Goal: Task Accomplishment & Management: Use online tool/utility

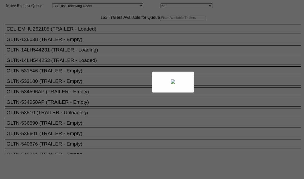
select select "536"
select select "8221"
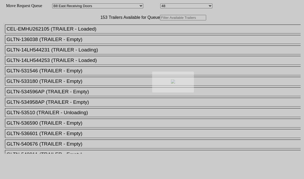
click at [103, 28] on div at bounding box center [152, 89] width 304 height 179
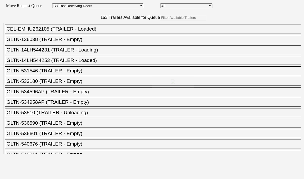
click at [102, 29] on div at bounding box center [152, 89] width 304 height 179
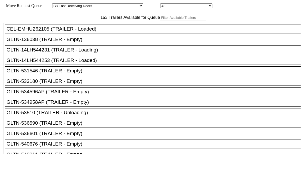
click at [160, 20] on input "text" at bounding box center [183, 17] width 46 height 5
paste input "GU2045"
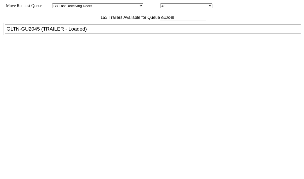
type input "GU2045"
click at [84, 33] on li "GLTN-GU2045 (TRAILER - Loaded)" at bounding box center [155, 29] width 300 height 9
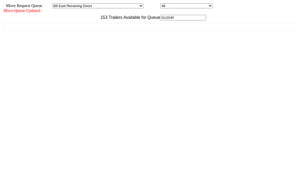
scroll to position [5, 0]
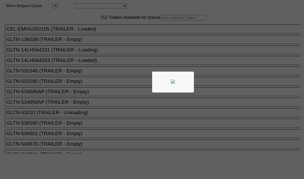
click at [101, 34] on div at bounding box center [152, 89] width 304 height 179
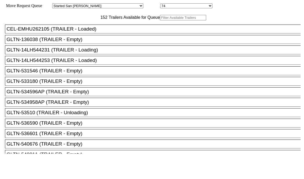
click at [160, 20] on input "text" at bounding box center [183, 17] width 46 height 5
paste input "525623"
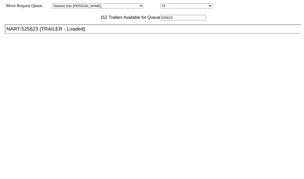
type input "525623"
click at [86, 32] on div "NART-525623 (TRAILER - Loaded)" at bounding box center [155, 29] width 297 height 6
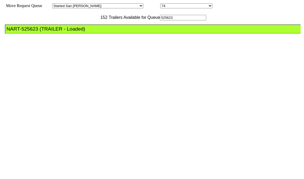
click at [86, 32] on div "NART-525623 (TRAILER - Loaded)" at bounding box center [155, 29] width 297 height 6
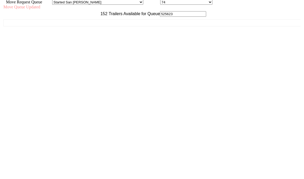
scroll to position [5, 0]
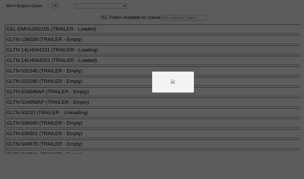
click at [84, 26] on div at bounding box center [152, 89] width 304 height 179
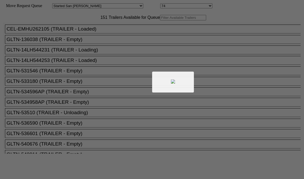
click at [88, 30] on div at bounding box center [152, 89] width 304 height 179
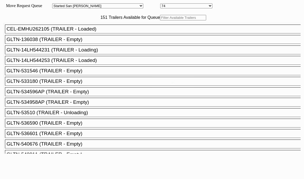
click at [89, 29] on div at bounding box center [152, 89] width 304 height 179
click at [160, 20] on input "text" at bounding box center [183, 17] width 46 height 5
paste input "EMHU262105"
type input "EMHU262105"
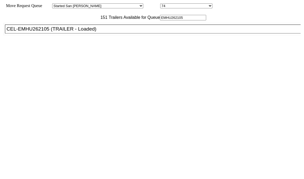
click at [88, 33] on li "CEL-EMHU262105 (TRAILER - Loaded)" at bounding box center [155, 29] width 300 height 9
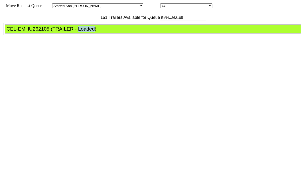
click at [88, 33] on li "CEL-EMHU262105 (TRAILER - Loaded)" at bounding box center [155, 29] width 300 height 9
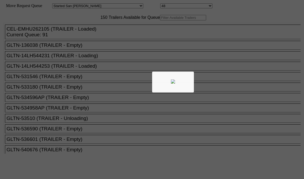
click at [79, 28] on div at bounding box center [152, 89] width 304 height 179
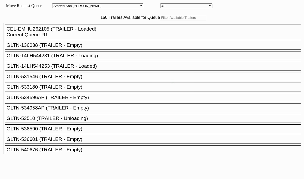
drag, startPoint x: 79, startPoint y: 28, endPoint x: 83, endPoint y: 29, distance: 4.2
click at [80, 29] on div at bounding box center [152, 89] width 304 height 179
click at [160, 20] on input "text" at bounding box center [183, 17] width 46 height 5
paste input "230176"
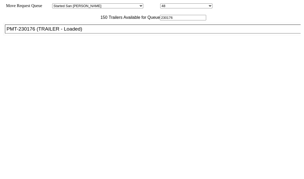
type input "230176"
click at [87, 33] on li "PMT-230176 (TRAILER - Loaded)" at bounding box center [155, 29] width 300 height 9
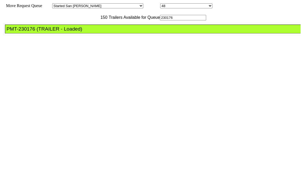
click at [87, 33] on li "PMT-230176 (TRAILER - Loaded)" at bounding box center [155, 29] width 300 height 9
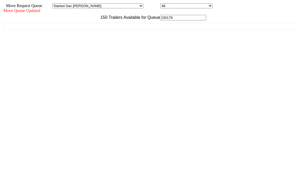
scroll to position [5, 0]
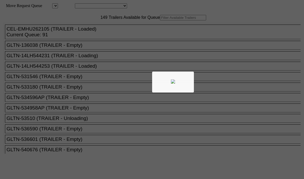
click at [80, 30] on div at bounding box center [152, 89] width 304 height 179
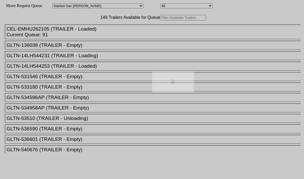
click at [88, 28] on div at bounding box center [152, 89] width 304 height 179
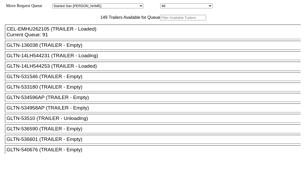
click at [160, 20] on input "text" at bounding box center [183, 17] width 46 height 5
paste input "525395"
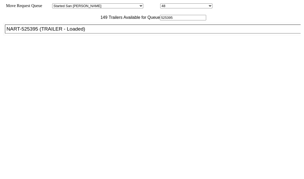
type input "525395"
click at [80, 35] on ul "CEL-EMHU262105 (TRAILER - Loaded) Current Queue: 91 GLTN-136038 (TRAILER - Empt…" at bounding box center [152, 29] width 298 height 12
click at [80, 33] on li "NART-525395 (TRAILER - Loaded)" at bounding box center [155, 29] width 300 height 9
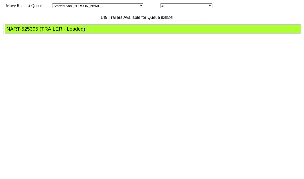
click at [80, 33] on li "NART-525395 (TRAILER - Loaded)" at bounding box center [155, 29] width 300 height 9
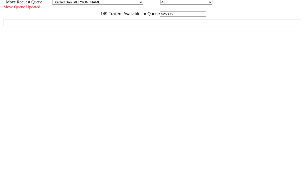
scroll to position [5, 0]
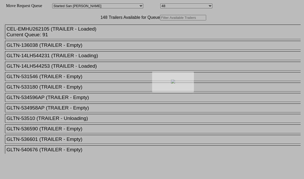
click at [96, 27] on div at bounding box center [152, 89] width 304 height 179
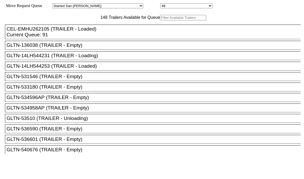
click at [160, 20] on input "text" at bounding box center [183, 17] width 46 height 5
paste input "525437"
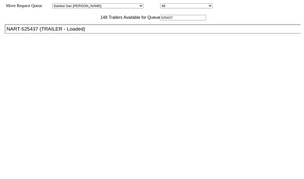
type input "525437"
drag, startPoint x: 96, startPoint y: 30, endPoint x: 91, endPoint y: 39, distance: 10.6
click at [91, 32] on div "NART-525437 (TRAILER - Loaded)" at bounding box center [155, 29] width 297 height 6
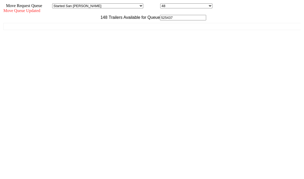
scroll to position [5, 0]
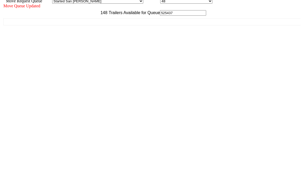
click at [244, 168] on div "Move Queue Updated 148 Trailers Available for Queue 525437 CEL-EMHU262105 (TRAI…" at bounding box center [151, 86] width 297 height 164
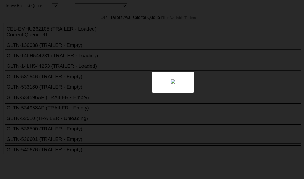
click at [77, 31] on body "Move Request Queue Area Location Move Queue Updated 147 Trailers Available for …" at bounding box center [152, 88] width 300 height 172
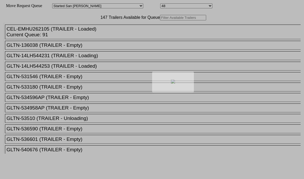
click at [79, 29] on div at bounding box center [152, 89] width 304 height 179
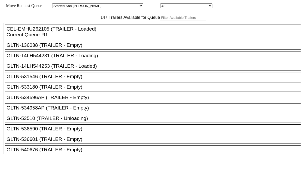
click at [160, 20] on input "text" at bounding box center [183, 17] width 46 height 5
paste input "GU1520XR"
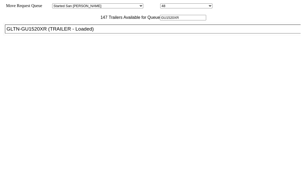
type input "GU1520XR"
click at [77, 32] on div "GLTN-GU1520XR (TRAILER - Loaded)" at bounding box center [155, 29] width 297 height 6
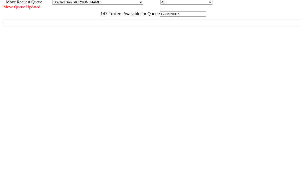
scroll to position [5, 0]
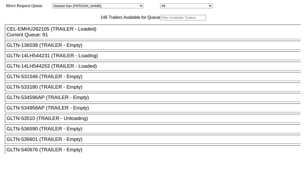
click at [160, 20] on input "text" at bounding box center [183, 17] width 46 height 5
paste input "180673"
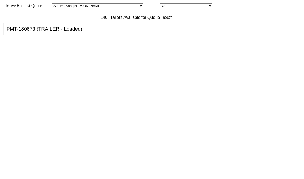
type input "180673"
click at [90, 33] on li "PMT-180673 (TRAILER - Loaded)" at bounding box center [155, 29] width 300 height 9
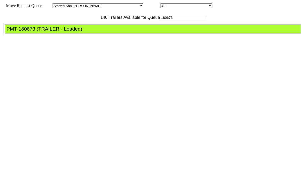
click at [90, 33] on li "PMT-180673 (TRAILER - Loaded)" at bounding box center [155, 29] width 300 height 9
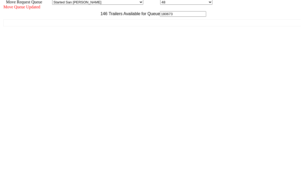
scroll to position [5, 0]
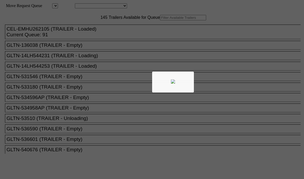
click at [100, 27] on body "Move Request Queue Area Location Move Queue Updated 145 Trailers Available for …" at bounding box center [152, 88] width 300 height 172
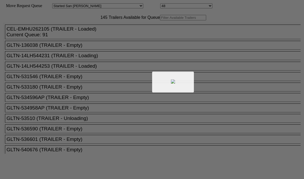
click at [99, 28] on div at bounding box center [152, 89] width 304 height 179
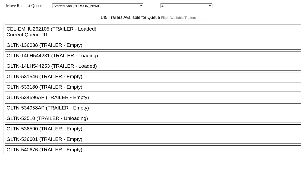
click at [160, 20] on input "text" at bounding box center [183, 17] width 46 height 5
paste input "180005"
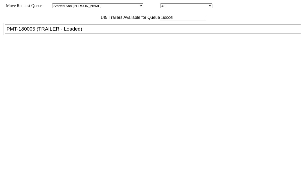
type input "180005"
click at [94, 32] on div "PMT-180005 (TRAILER - Loaded)" at bounding box center [155, 29] width 297 height 6
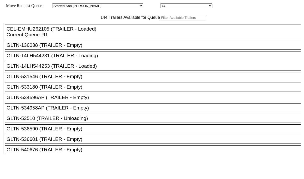
click at [160, 20] on input "text" at bounding box center [183, 17] width 46 height 5
paste input "HGIU501753"
type input "HGIU501753"
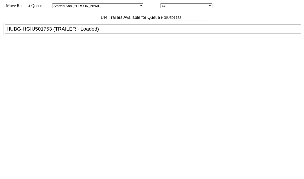
click at [81, 33] on li "HUBG-HGIU501753 (TRAILER - Loaded)" at bounding box center [155, 29] width 300 height 9
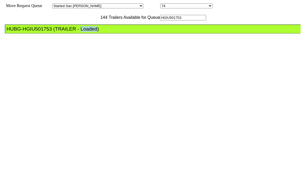
click at [81, 33] on li "HUBG-HGIU501753 (TRAILER - Loaded)" at bounding box center [155, 29] width 300 height 9
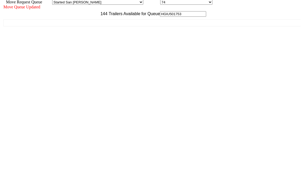
scroll to position [5, 0]
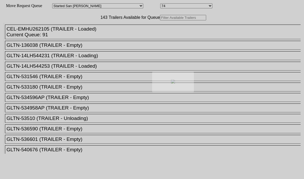
click at [81, 28] on div at bounding box center [152, 89] width 304 height 179
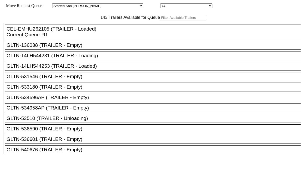
click at [160, 20] on input "text" at bounding box center [183, 17] width 46 height 5
paste input "715569"
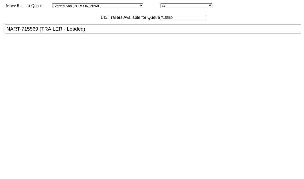
type input "715569"
click at [96, 32] on div "NART-715569 (TRAILER - Loaded)" at bounding box center [155, 29] width 297 height 6
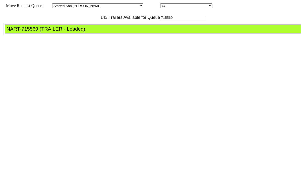
click at [96, 32] on div "NART-715569 (TRAILER - Loaded)" at bounding box center [155, 29] width 297 height 6
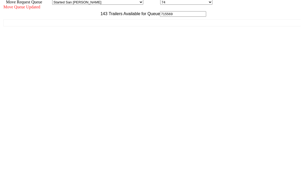
scroll to position [5, 0]
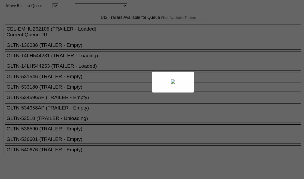
click at [110, 22] on body "Move Request Queue Area Location Move Queue Updated 142 Trailers Available for …" at bounding box center [152, 88] width 300 height 172
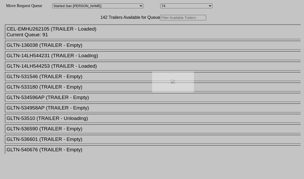
click at [101, 30] on div at bounding box center [152, 89] width 304 height 179
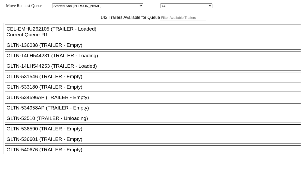
click at [160, 20] on input "text" at bounding box center [183, 17] width 46 height 5
paste input "525639"
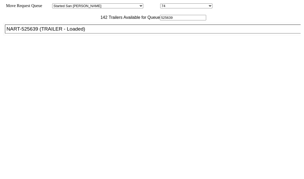
type input "525639"
click at [89, 32] on div "NART-525639 (TRAILER - Loaded)" at bounding box center [155, 29] width 297 height 6
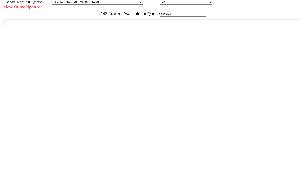
scroll to position [5, 0]
